Goal: Transaction & Acquisition: Purchase product/service

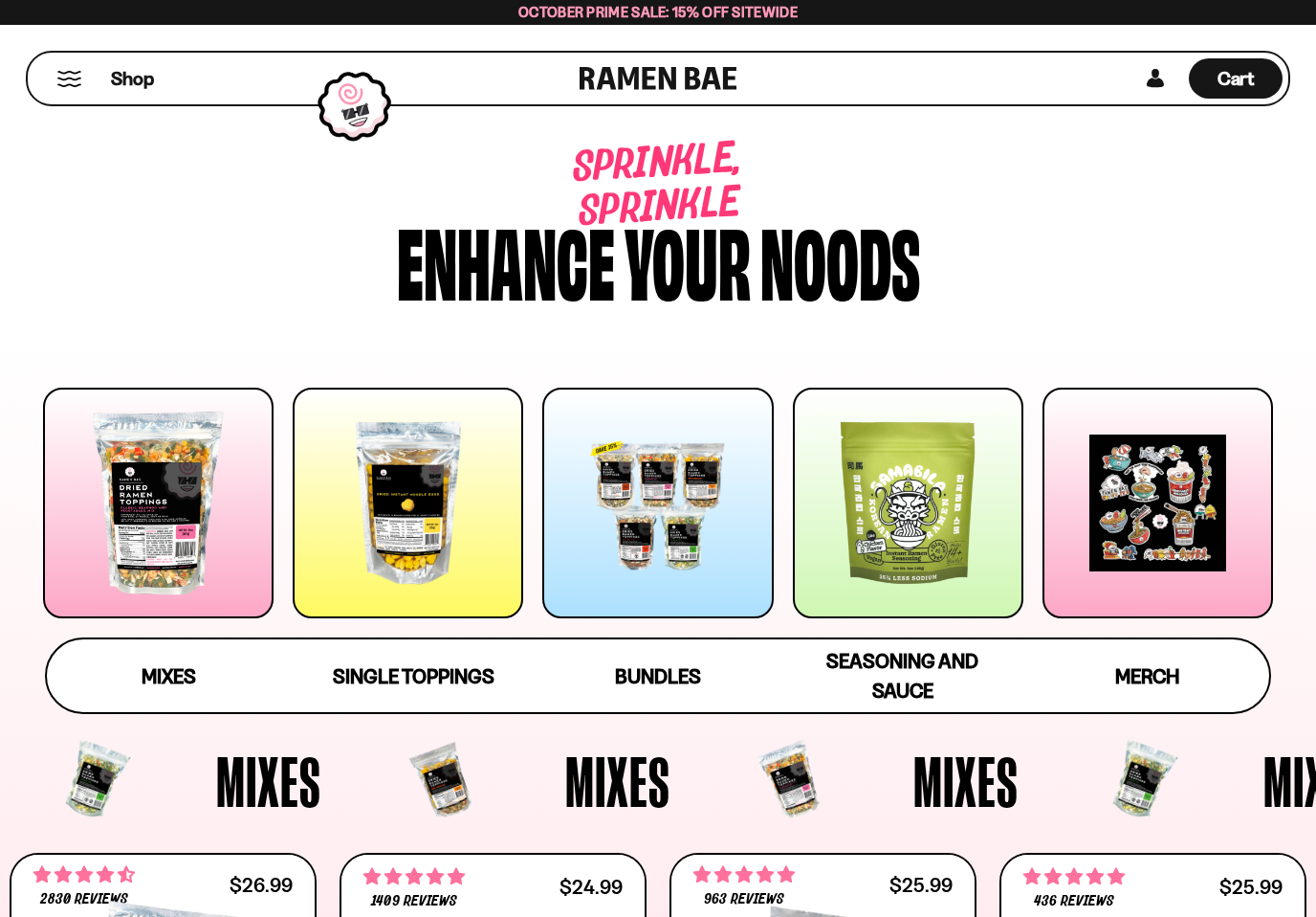
click at [158, 539] on div at bounding box center [158, 503] width 230 height 230
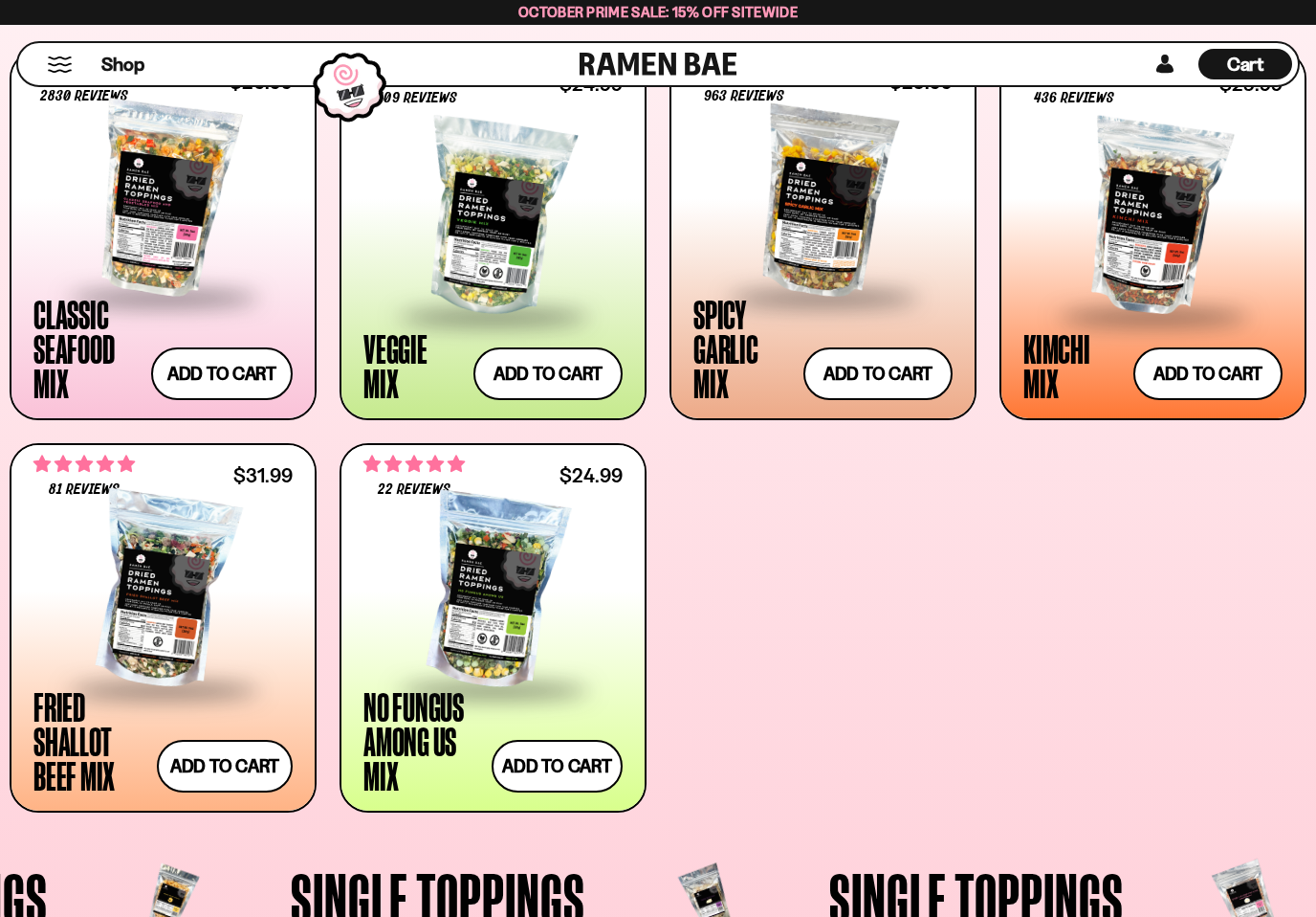
scroll to position [833, 0]
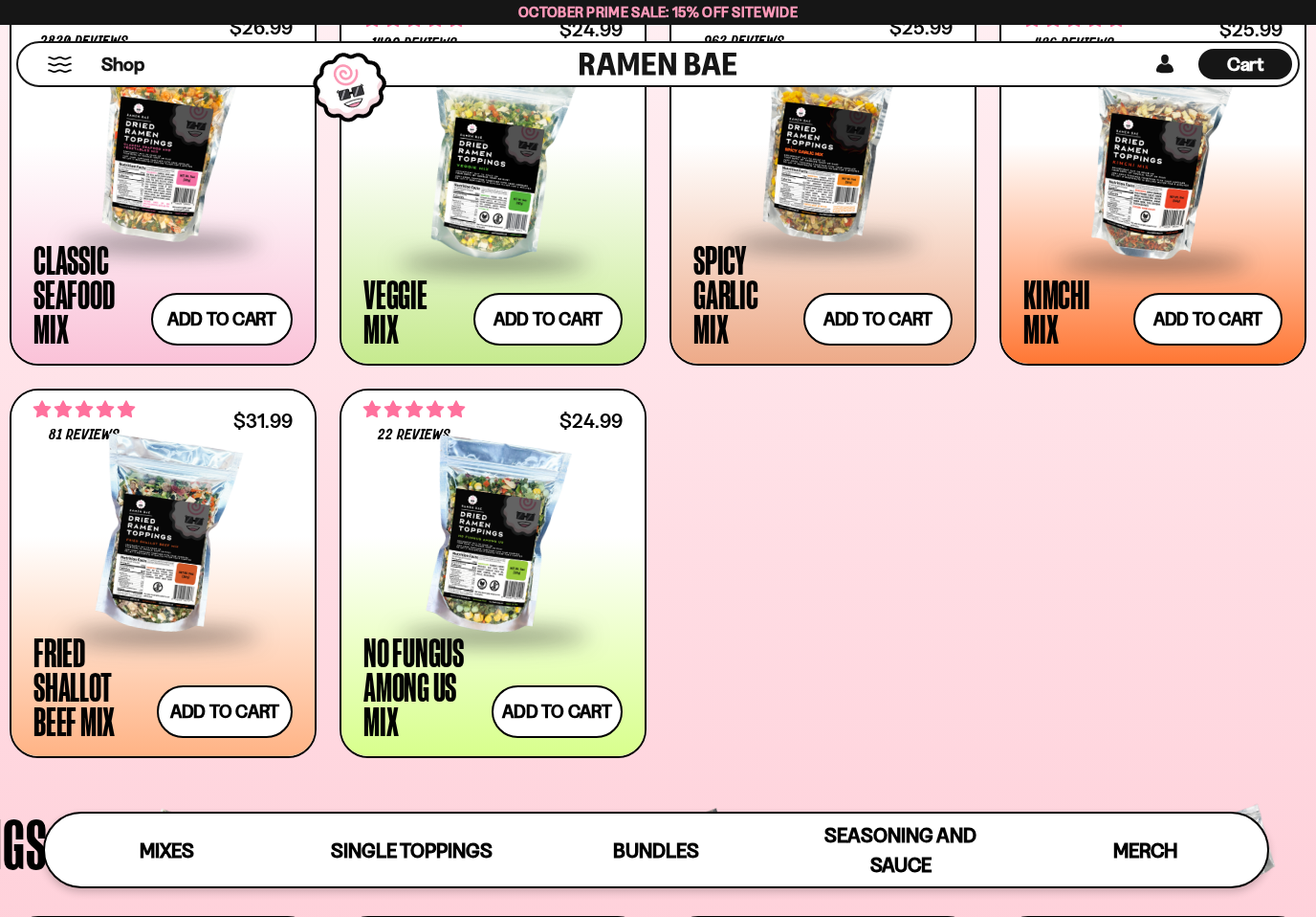
click at [168, 580] on div at bounding box center [163, 536] width 260 height 191
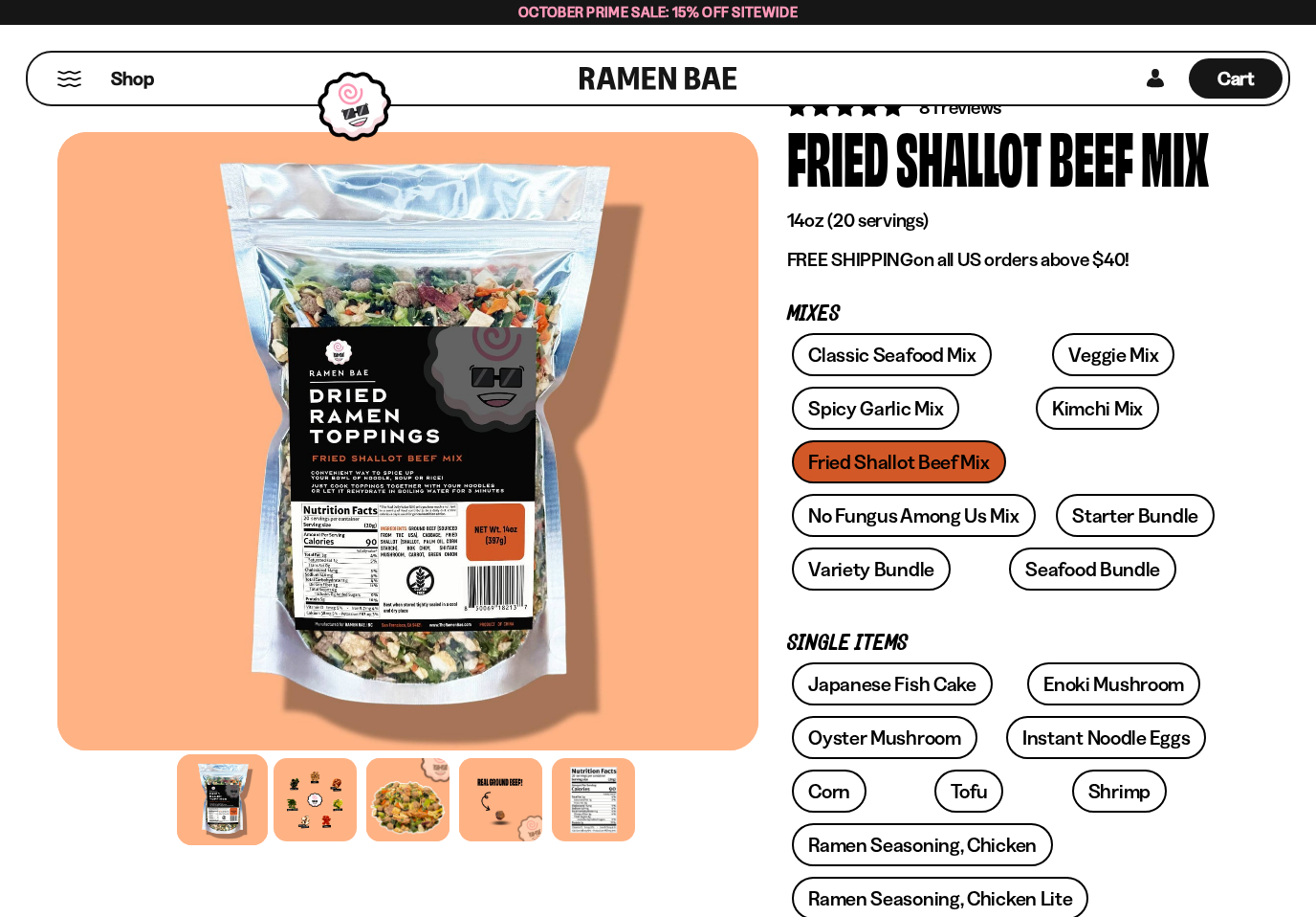
scroll to position [99, 0]
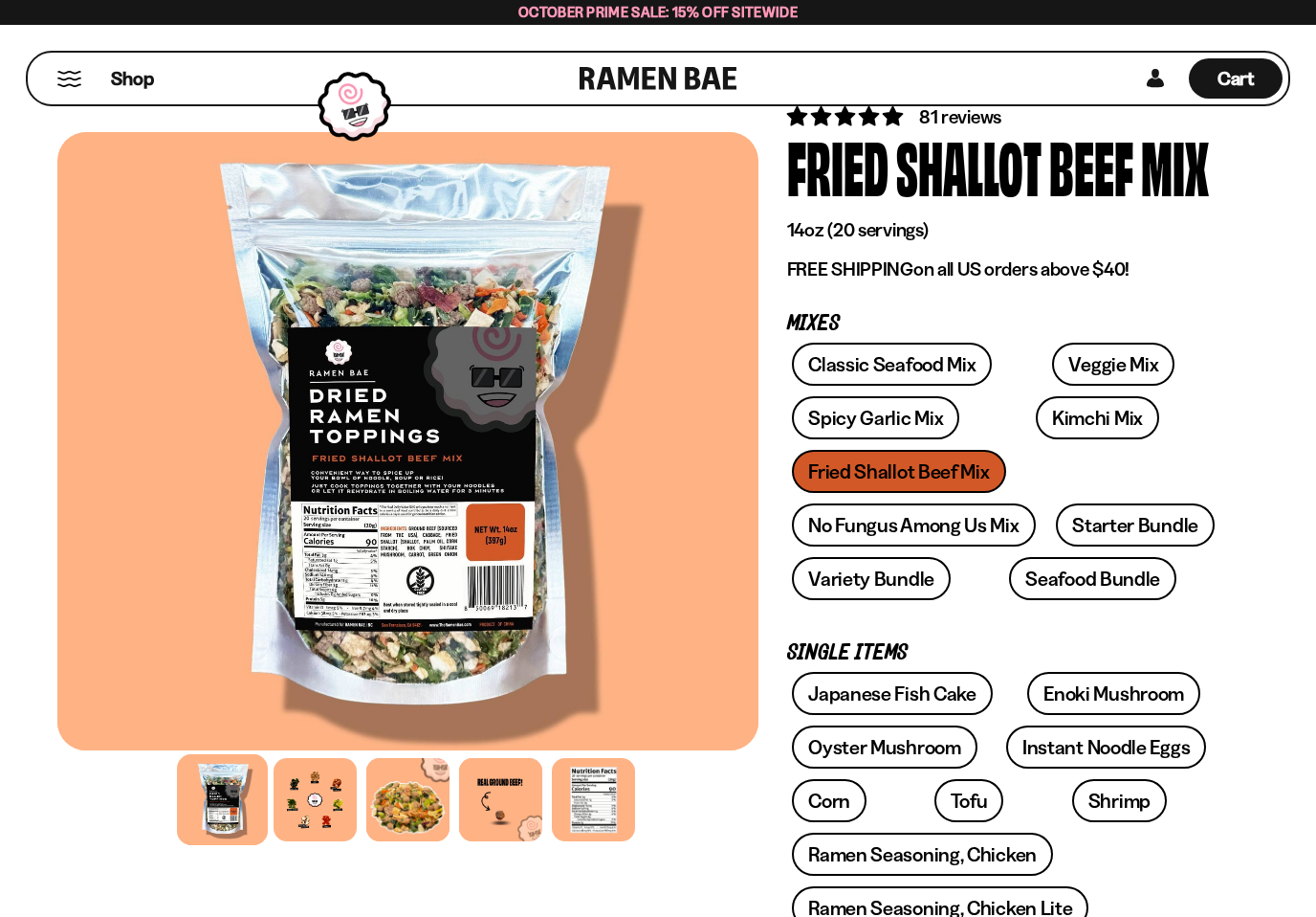
click at [314, 806] on div at bounding box center [315, 799] width 84 height 84
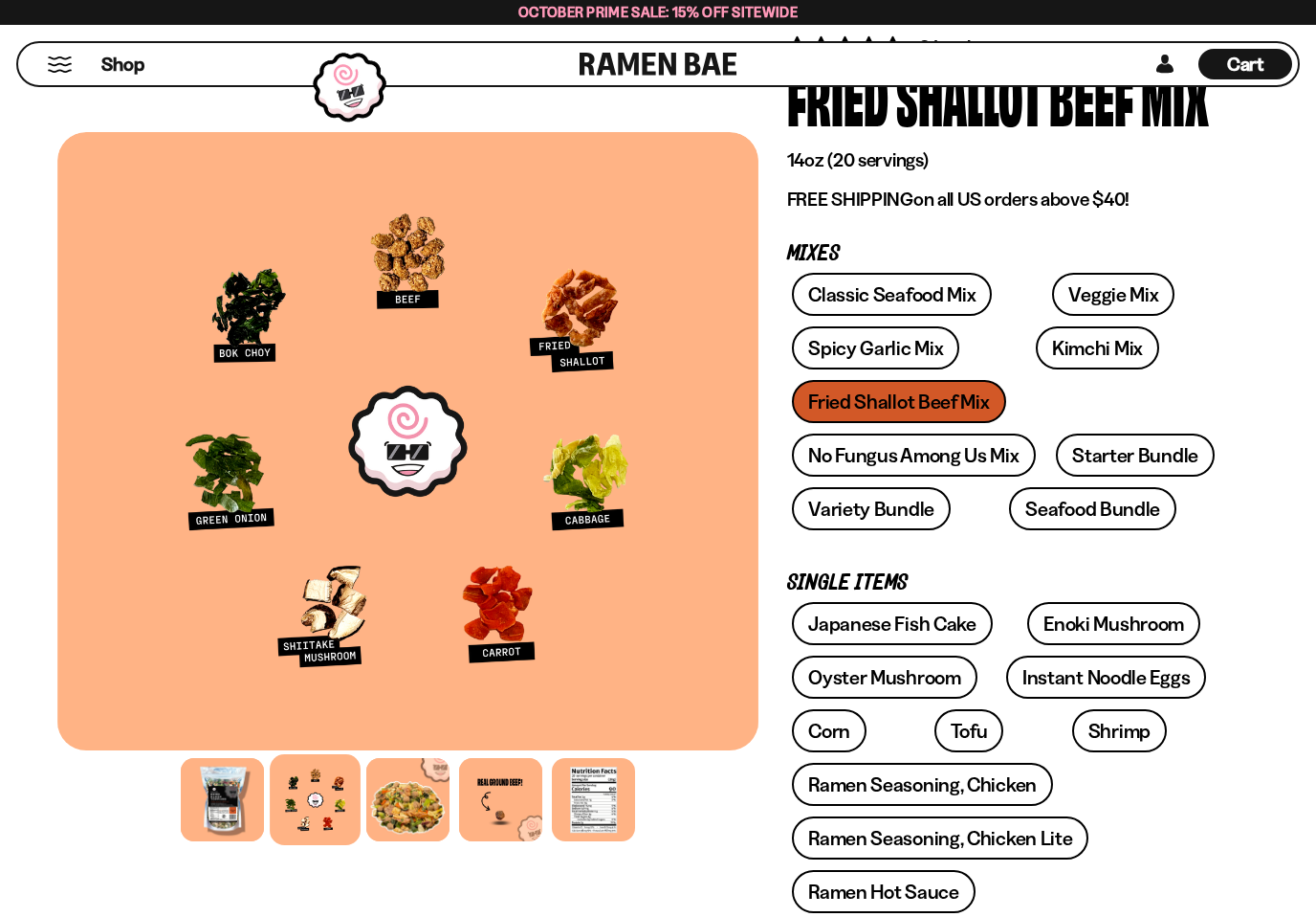
scroll to position [168, 0]
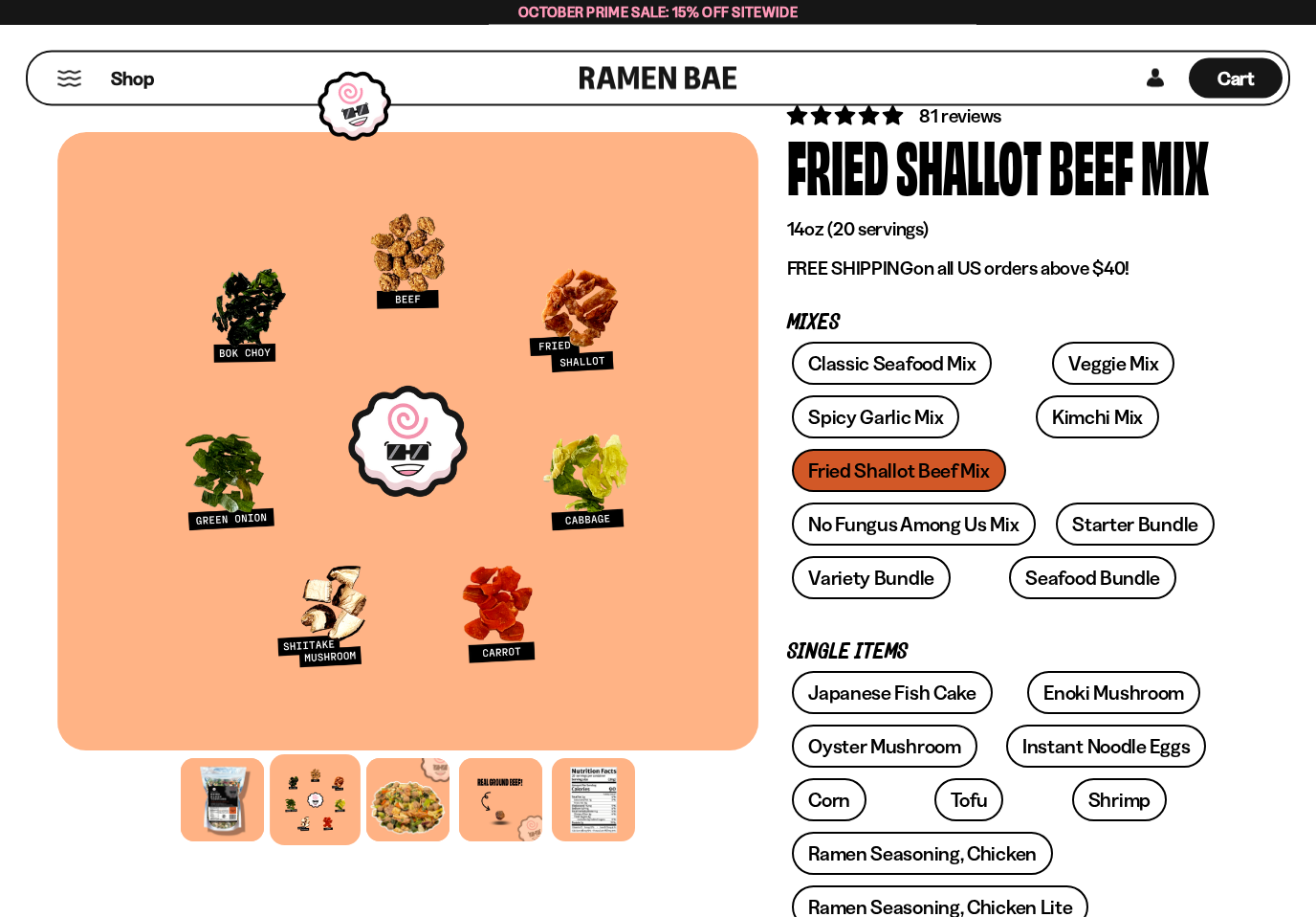
click at [591, 817] on div at bounding box center [593, 799] width 84 height 84
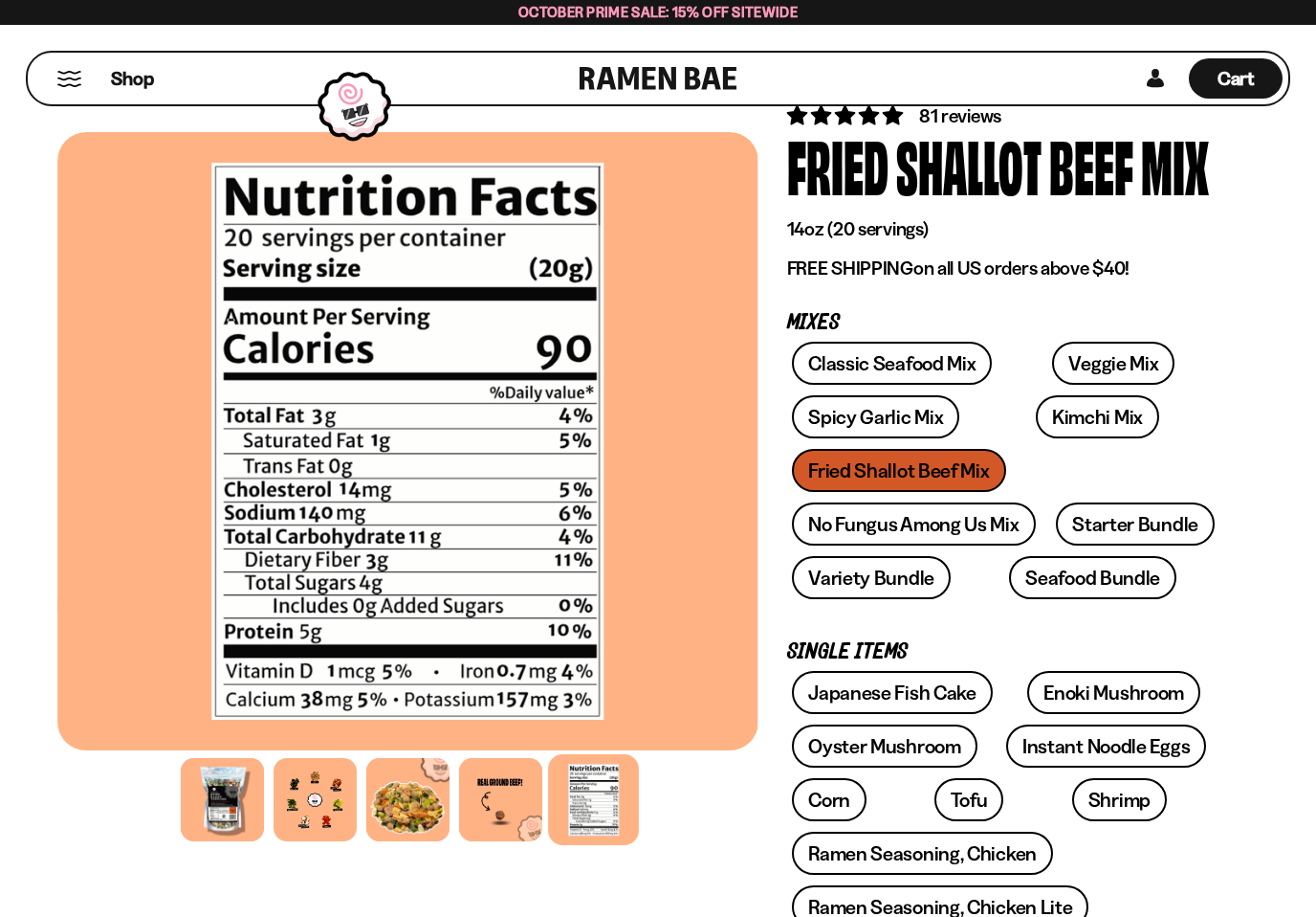
click at [1041, 755] on link "Instant Noodle Eggs" at bounding box center [1106, 746] width 200 height 43
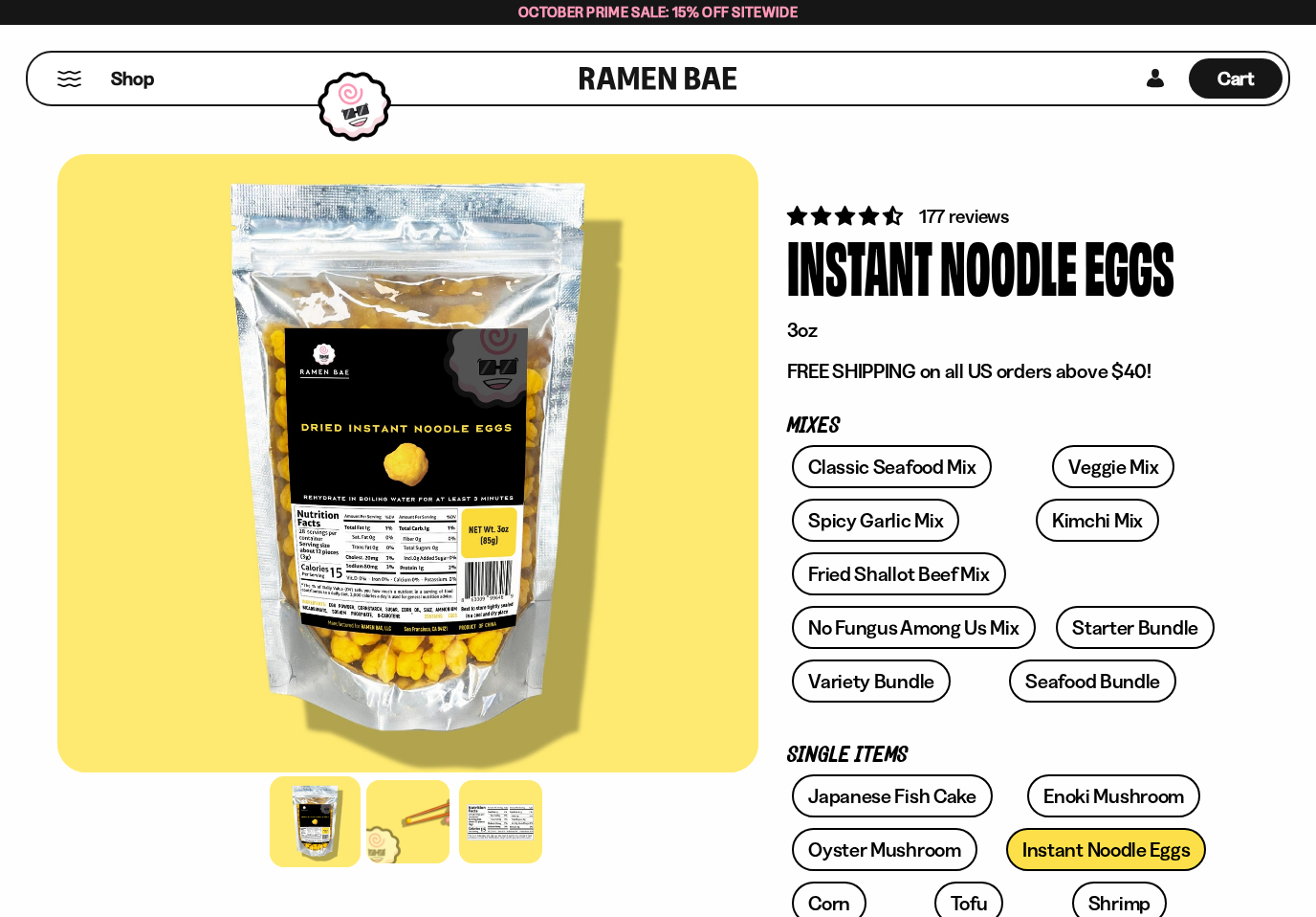
click at [425, 835] on div at bounding box center [407, 822] width 84 height 84
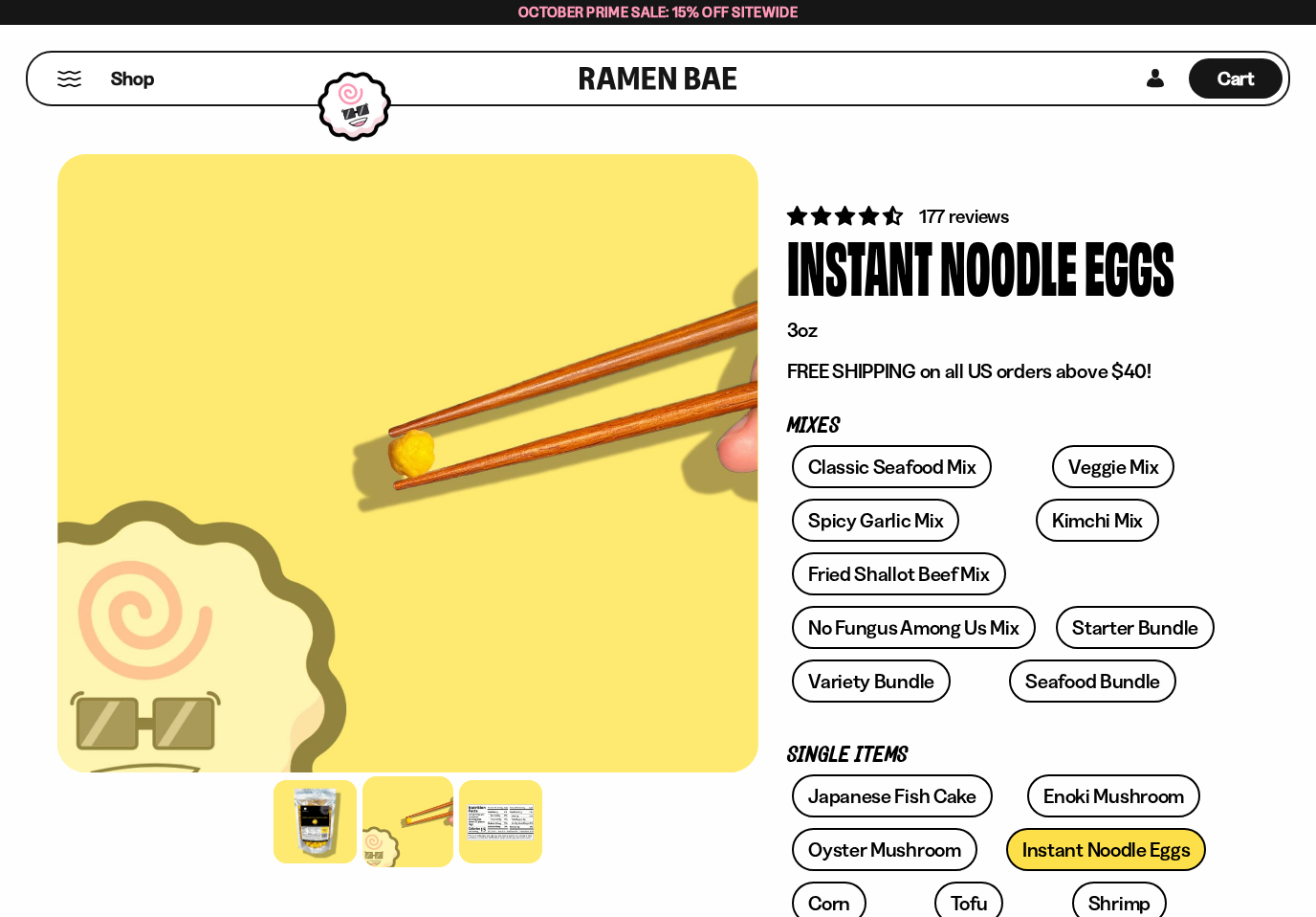
click at [332, 828] on div at bounding box center [315, 822] width 84 height 84
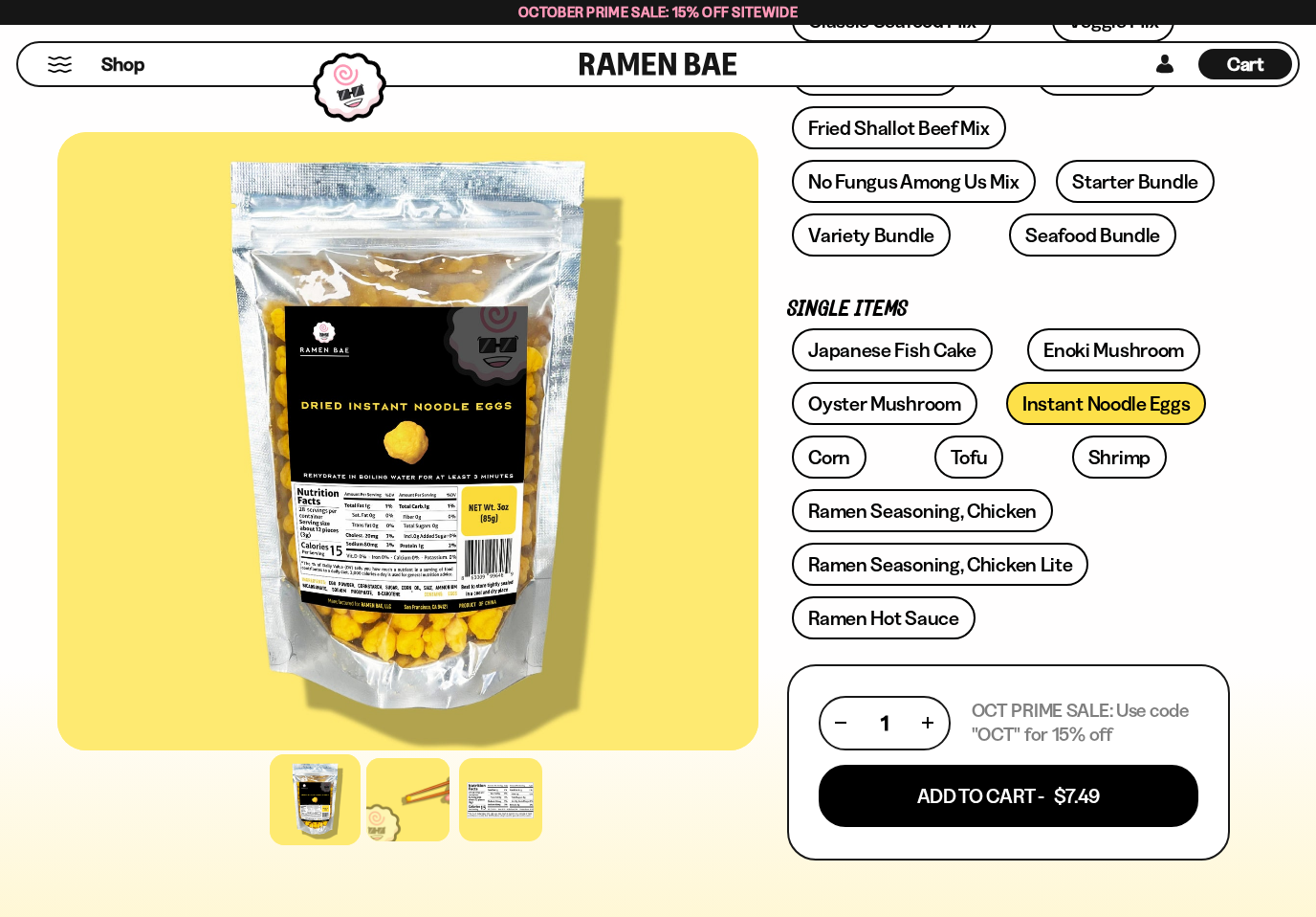
scroll to position [445, 0]
